Goal: Task Accomplishment & Management: Complete application form

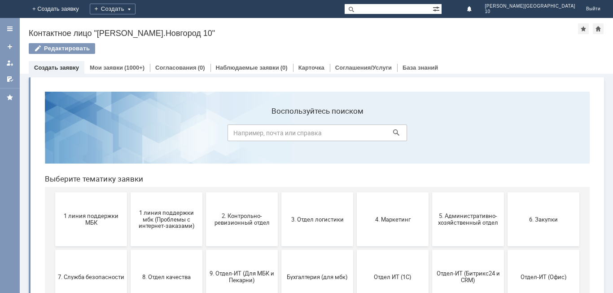
click at [85, 221] on span "1 линия поддержки МБК" at bounding box center [91, 218] width 66 height 13
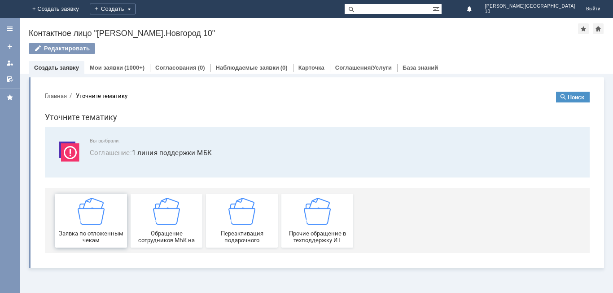
click at [105, 218] on div "Заявка по отложенным чекам" at bounding box center [91, 221] width 66 height 46
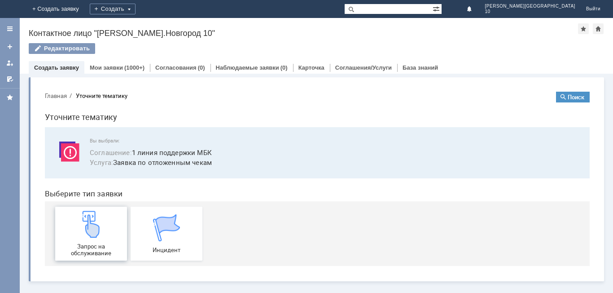
click at [106, 220] on div "Запрос на обслуживание" at bounding box center [91, 234] width 66 height 46
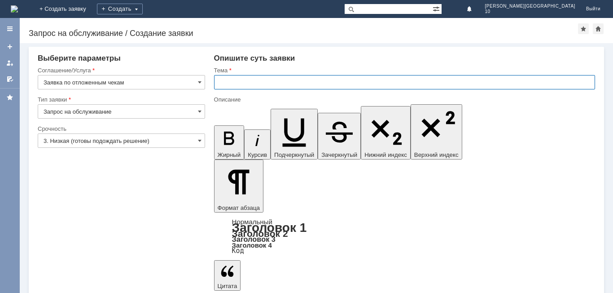
click at [240, 79] on input "text" at bounding box center [404, 82] width 381 height 14
type input "Отложенный чек"
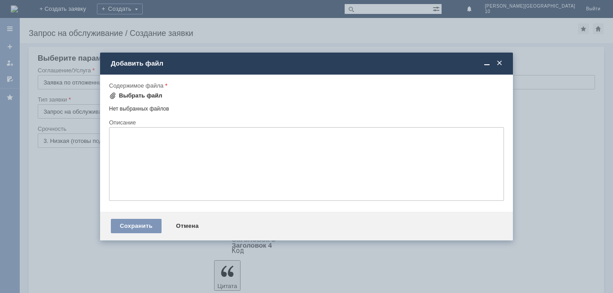
click at [130, 95] on div "Выбрать файл" at bounding box center [141, 95] width 44 height 7
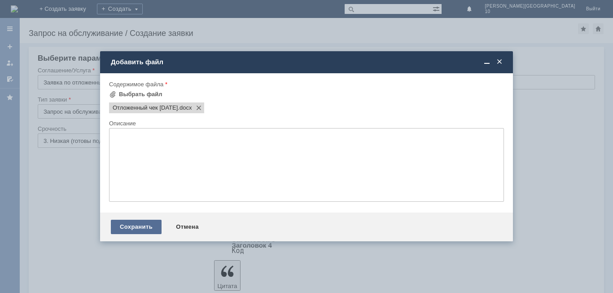
click at [140, 227] on div "Сохранить" at bounding box center [136, 227] width 51 height 14
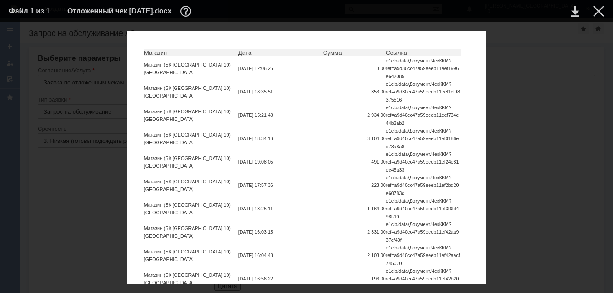
scroll to position [359, 0]
click at [599, 14] on div at bounding box center [599, 11] width 11 height 11
